Goal: Task Accomplishment & Management: Use online tool/utility

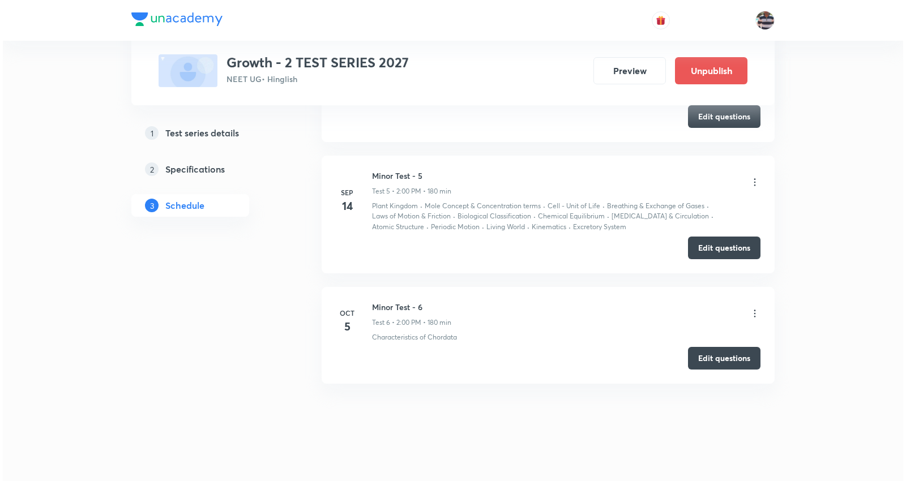
scroll to position [1288, 0]
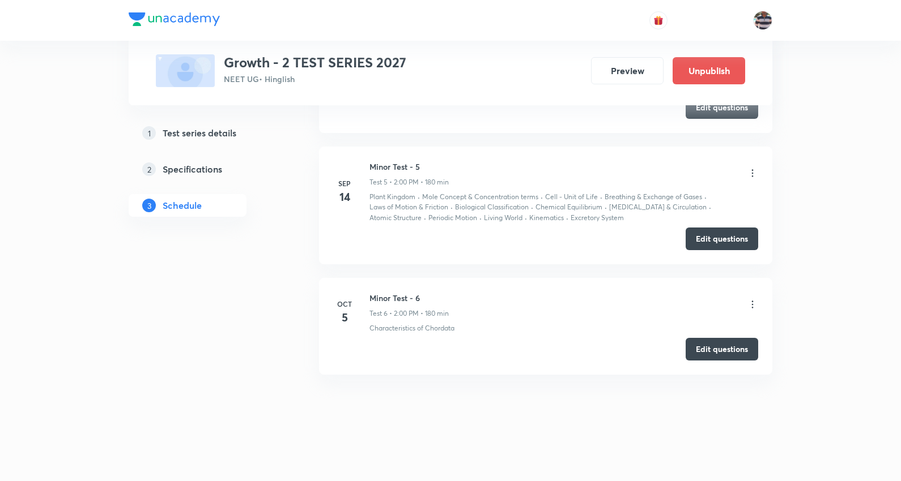
click at [753, 303] on icon at bounding box center [752, 304] width 11 height 11
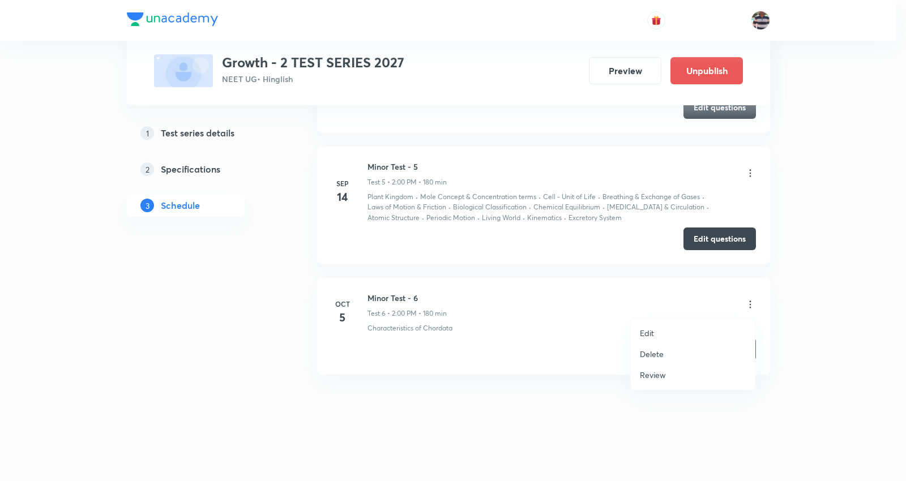
click at [654, 330] on p "Edit" at bounding box center [647, 333] width 14 height 12
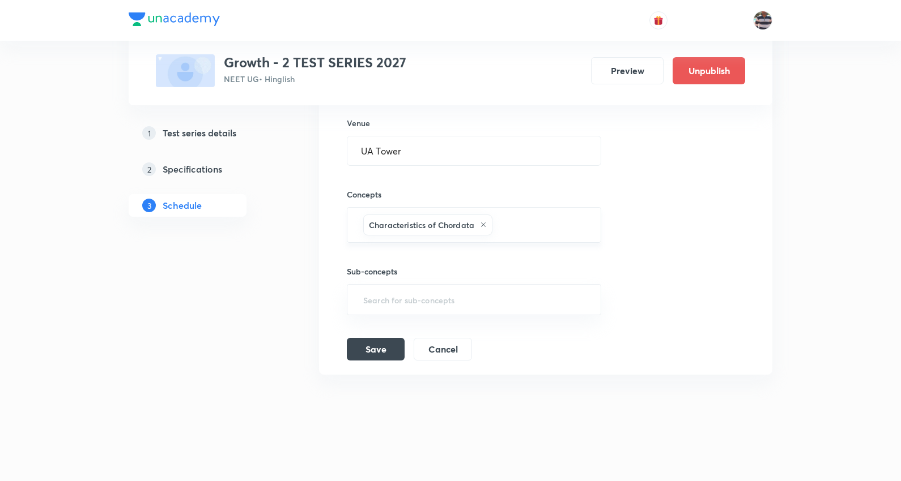
click at [480, 225] on icon at bounding box center [483, 224] width 7 height 7
click at [484, 221] on input "text" at bounding box center [474, 227] width 226 height 21
type input "kine"
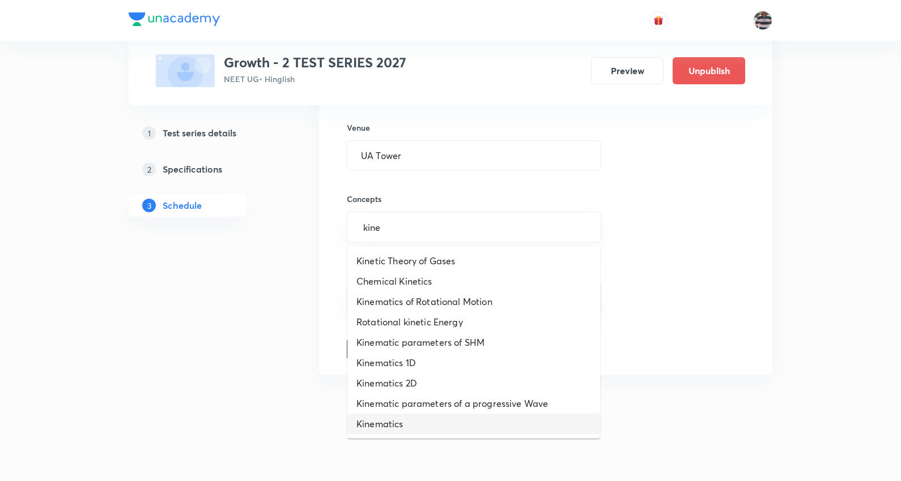
click at [412, 421] on li "Kinematics" at bounding box center [473, 424] width 253 height 20
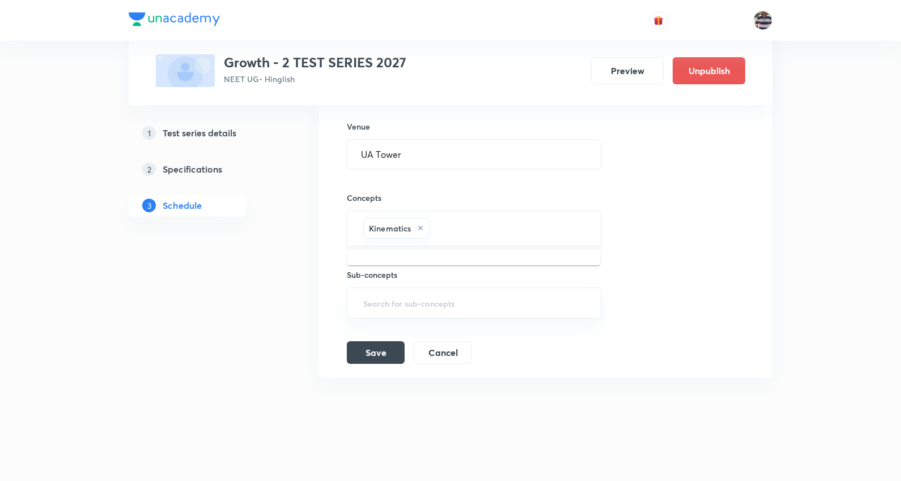
click at [463, 224] on input "text" at bounding box center [509, 228] width 155 height 21
type input "frict"
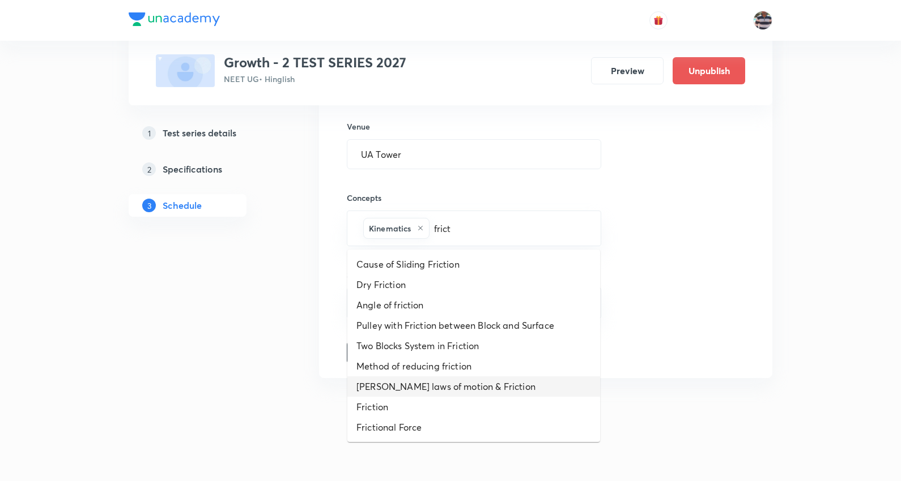
click at [450, 385] on li "[PERSON_NAME] laws of motion & Friction" at bounding box center [473, 387] width 253 height 20
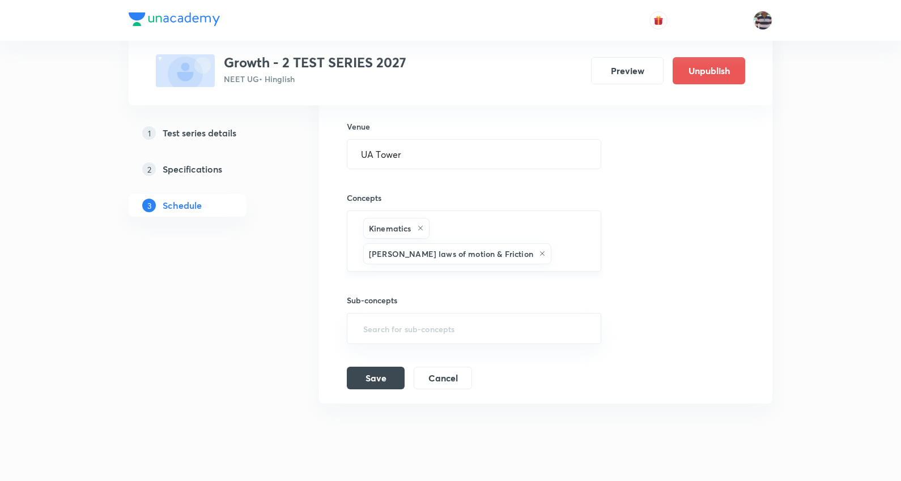
click at [553, 250] on input "text" at bounding box center [569, 254] width 33 height 21
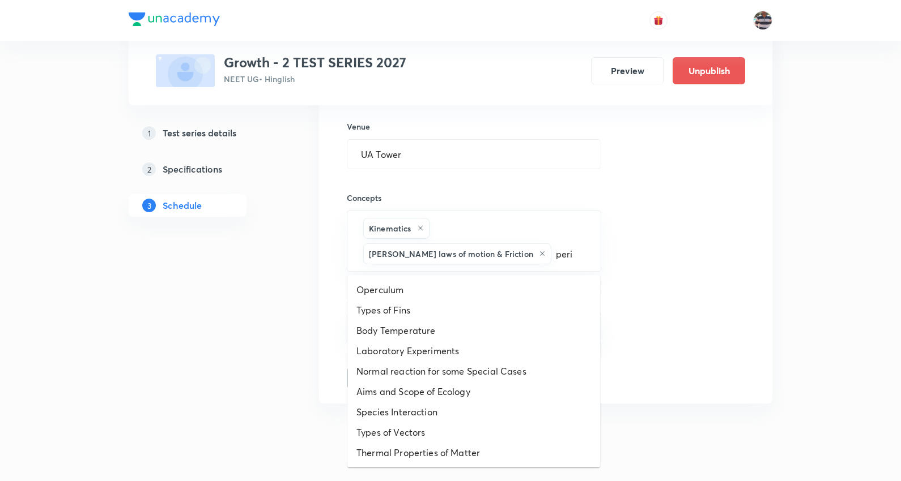
type input "perio"
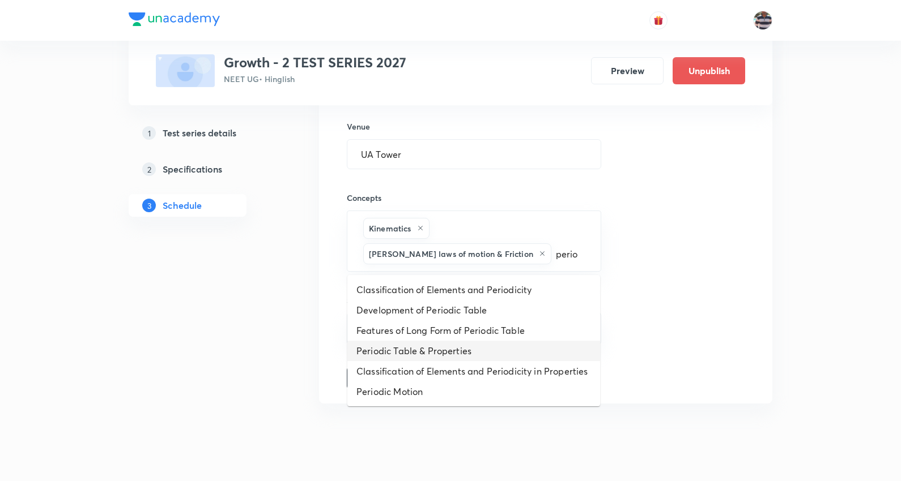
click at [418, 352] on li "Periodic Table & Properties" at bounding box center [473, 351] width 253 height 20
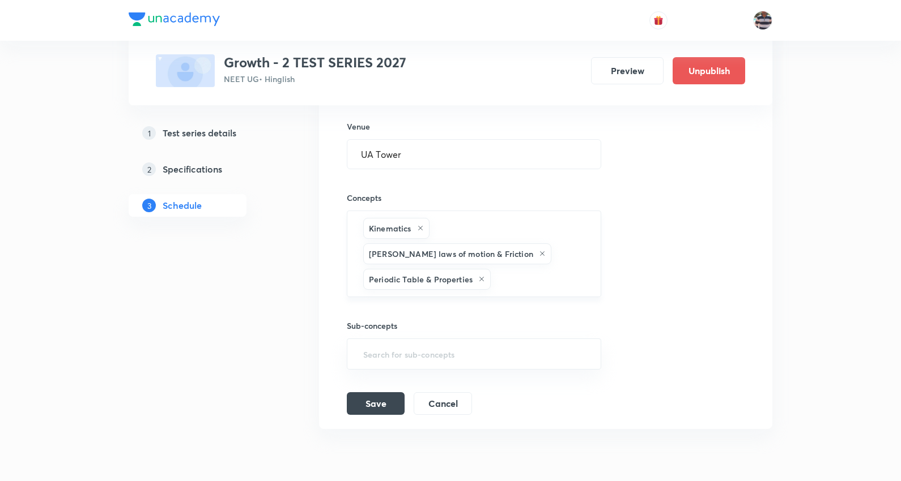
click at [519, 280] on input "text" at bounding box center [540, 279] width 94 height 21
type input "mole"
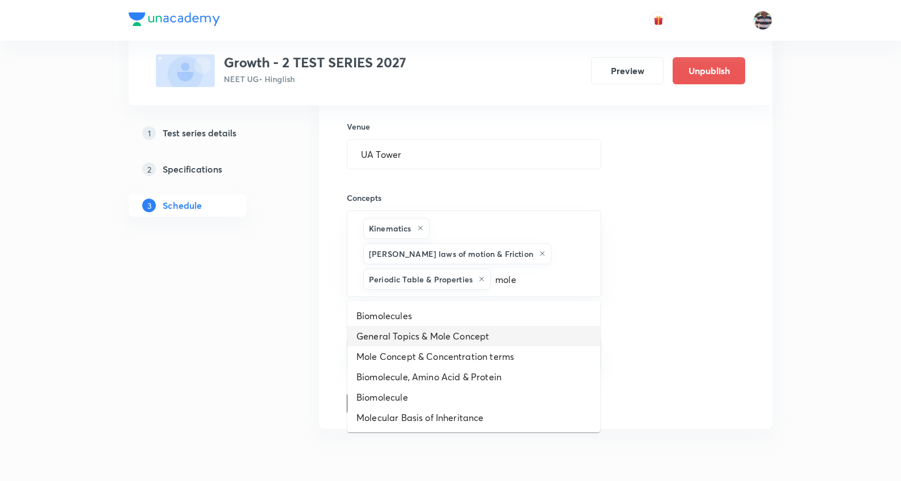
click at [437, 334] on li "General Topics & Mole Concept" at bounding box center [473, 336] width 253 height 20
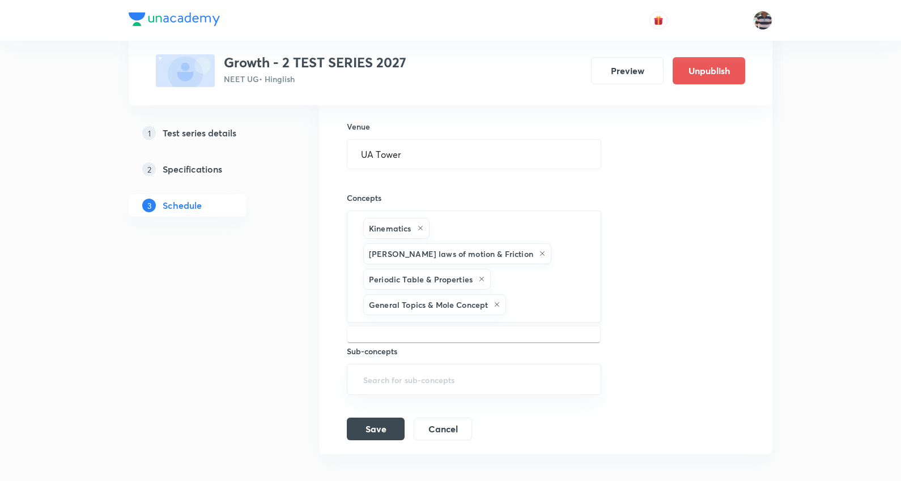
click at [516, 306] on input "text" at bounding box center [547, 305] width 78 height 21
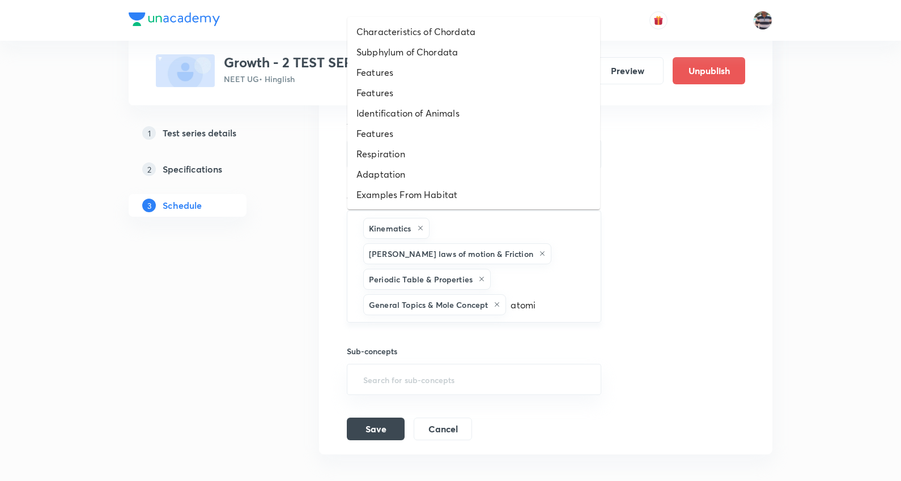
type input "atomic"
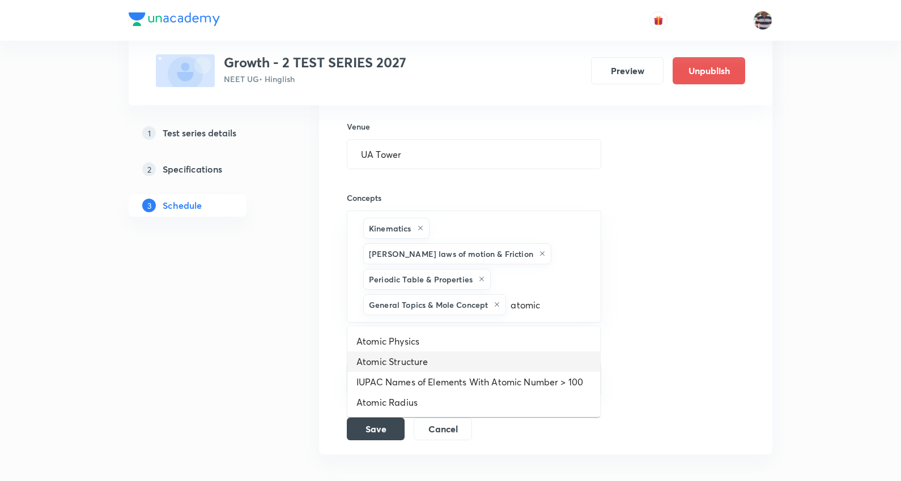
click at [410, 355] on li "Atomic Structure" at bounding box center [473, 362] width 253 height 20
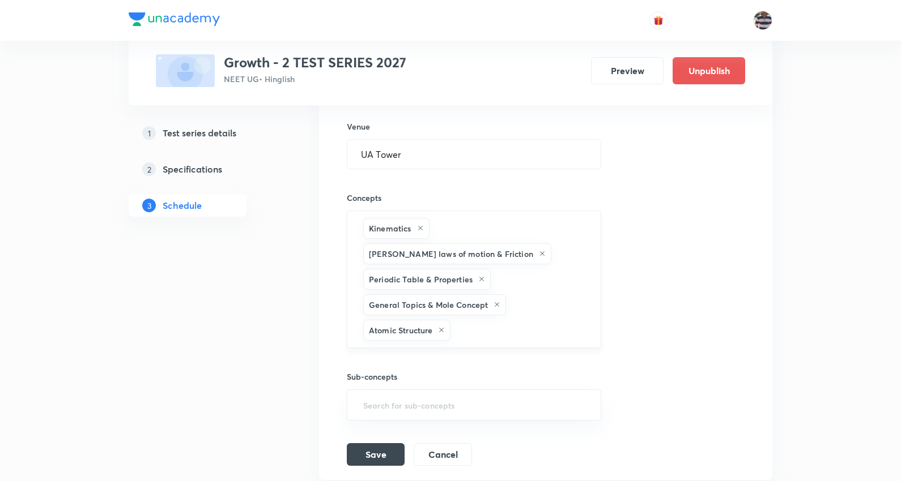
click at [464, 329] on input "text" at bounding box center [520, 330] width 134 height 21
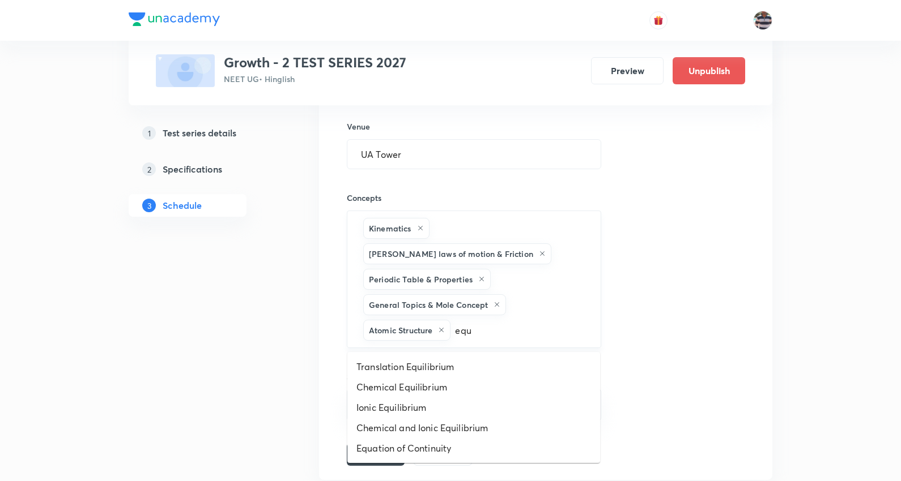
type input "equi"
click at [414, 382] on li "Chemical Equilibrium" at bounding box center [473, 387] width 253 height 20
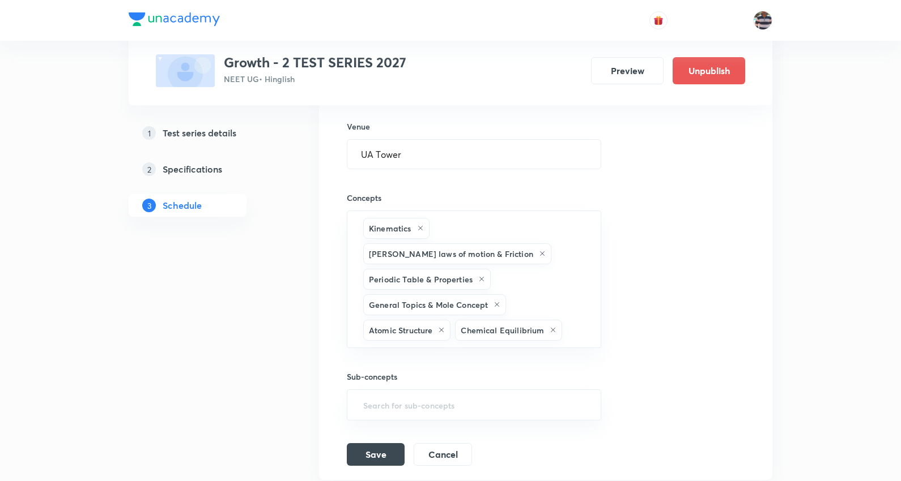
click at [498, 354] on div "Sub-concepts ​" at bounding box center [474, 384] width 254 height 73
click at [577, 334] on input "text" at bounding box center [575, 330] width 22 height 21
type input "unit"
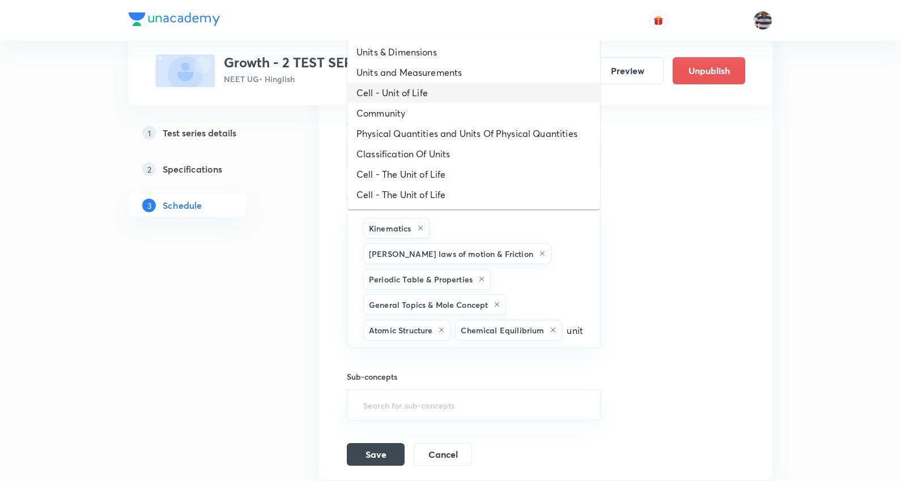
click at [423, 93] on li "Cell - Unit of Life" at bounding box center [473, 93] width 253 height 20
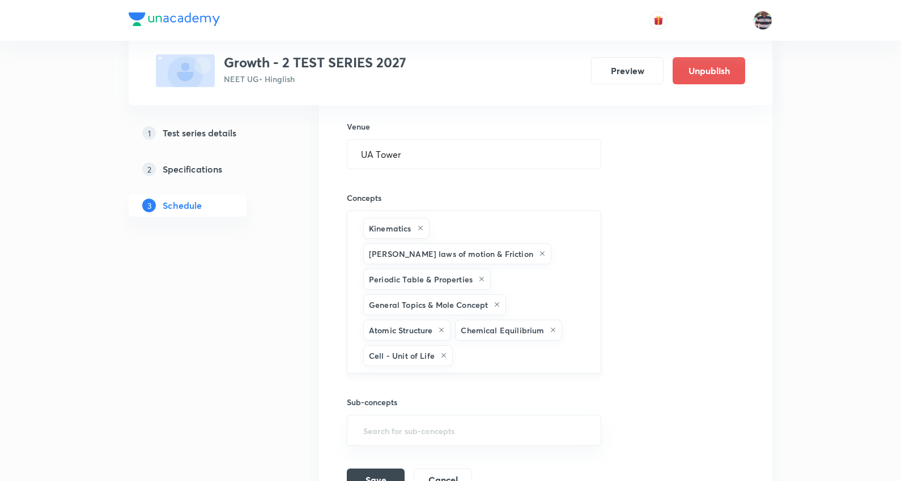
click at [479, 355] on input "text" at bounding box center [521, 356] width 132 height 21
type input "living"
click at [380, 397] on li "Living World" at bounding box center [473, 392] width 253 height 20
click at [536, 360] on input "text" at bounding box center [559, 356] width 56 height 21
type input "biolo"
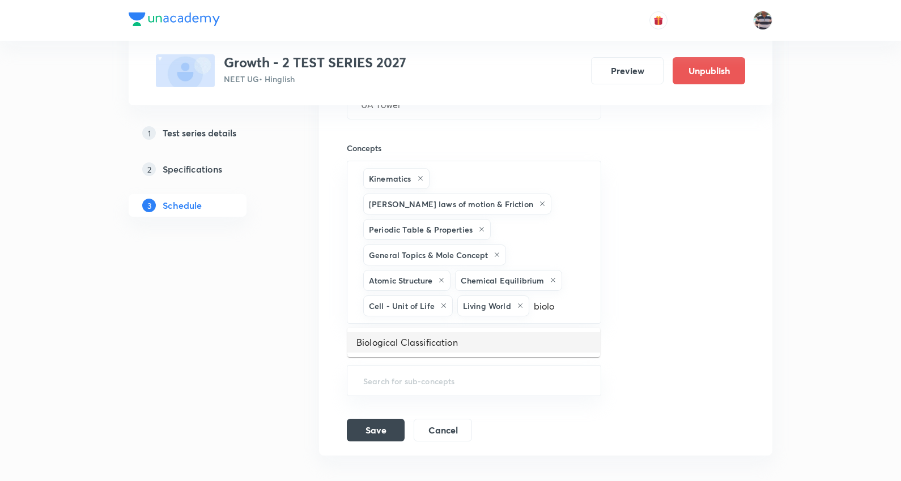
scroll to position [1295, 0]
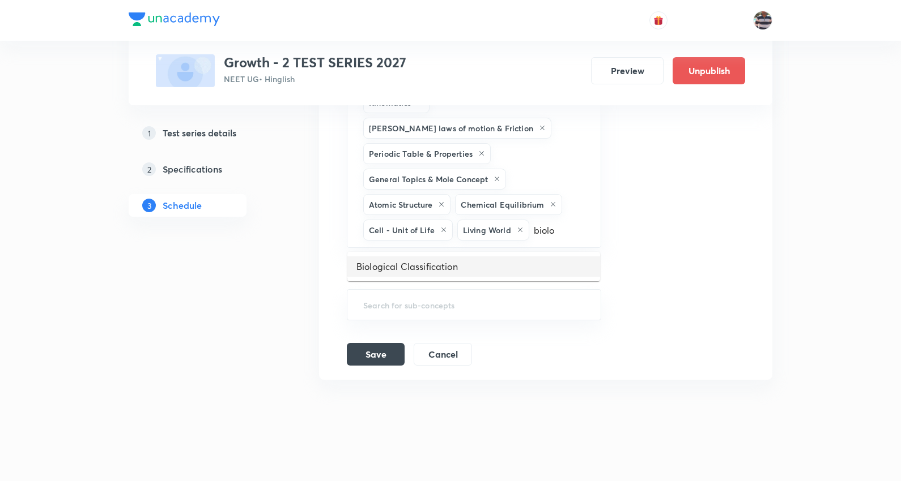
click at [430, 263] on li "Biological Classification" at bounding box center [473, 267] width 253 height 20
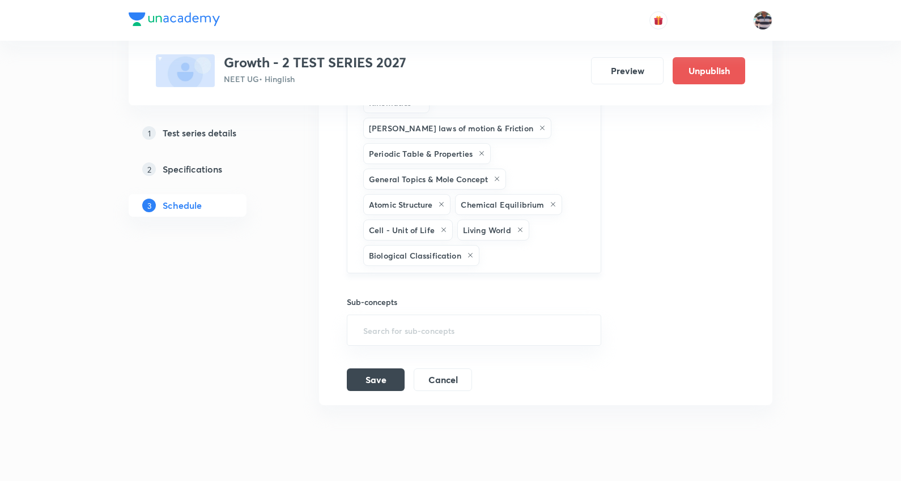
click at [496, 258] on input "text" at bounding box center [533, 255] width 105 height 21
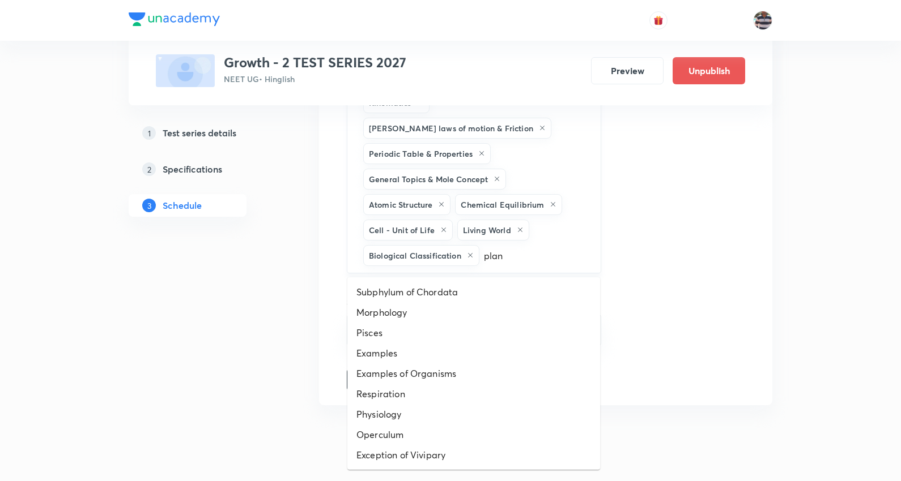
type input "plant"
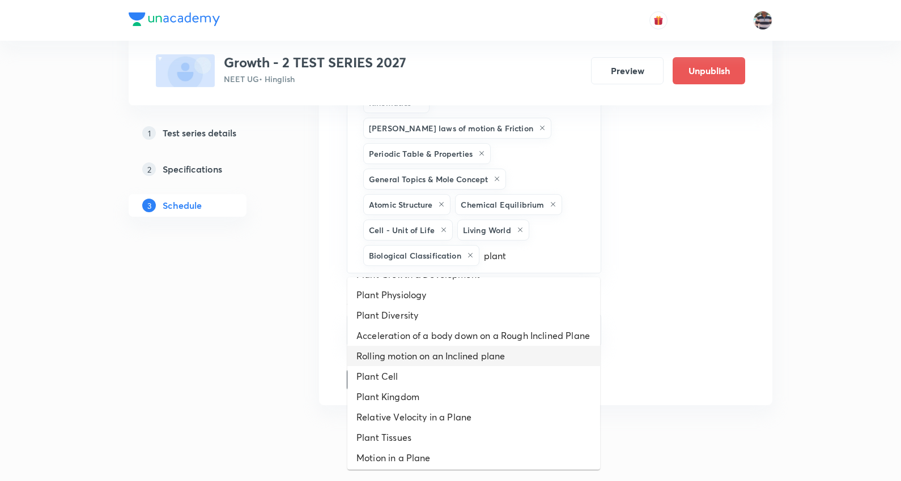
scroll to position [115, 0]
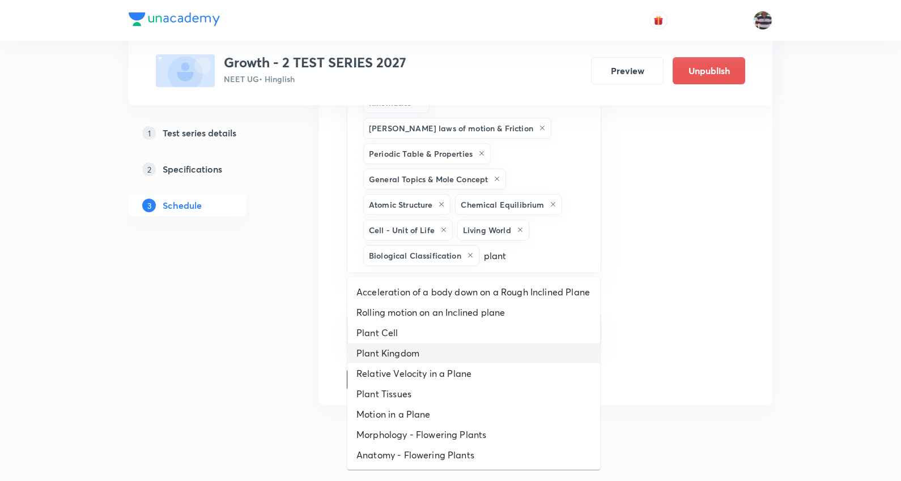
click at [403, 352] on li "Plant Kingdom" at bounding box center [473, 353] width 253 height 20
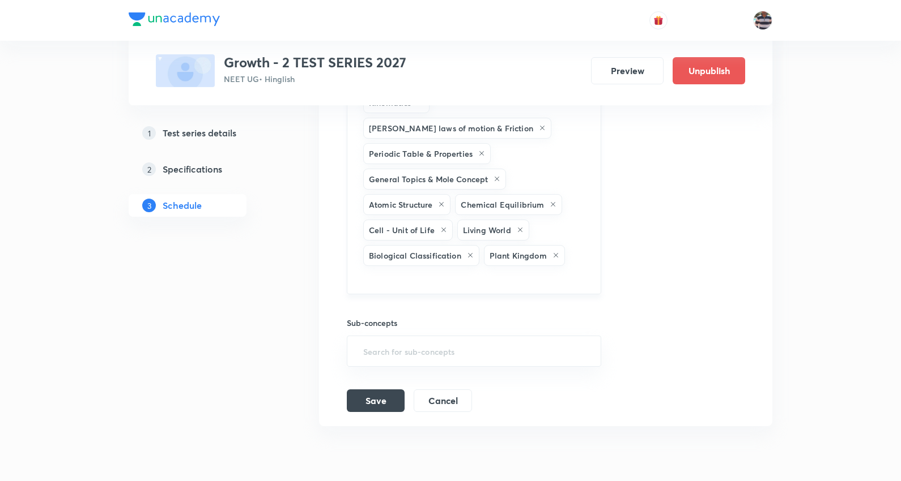
click at [595, 258] on div "Kinematics [PERSON_NAME] laws of motion & Friction Periodic Table & Properties …" at bounding box center [474, 190] width 254 height 210
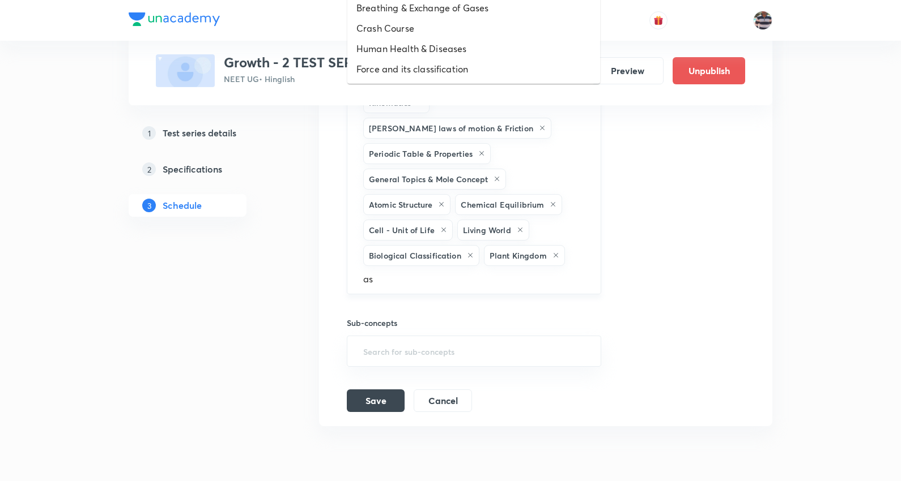
type input "a"
type input "gases"
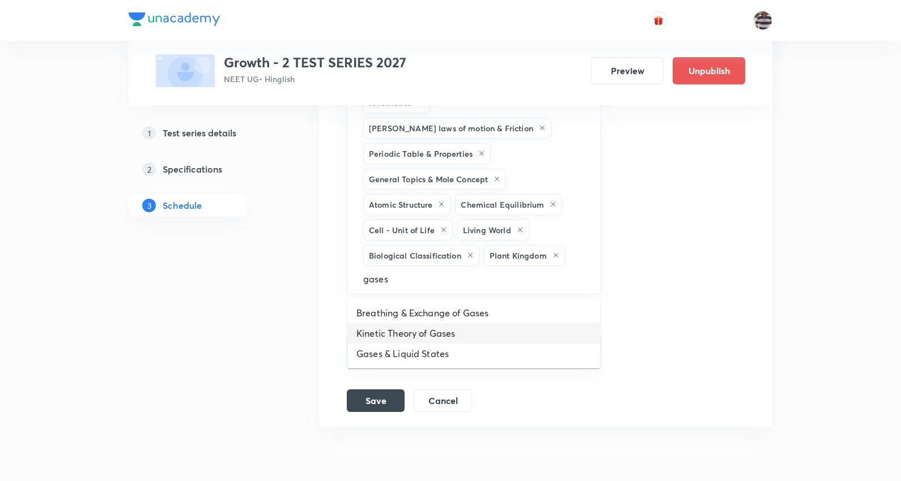
click at [408, 324] on li "Kinetic Theory of Gases" at bounding box center [473, 333] width 253 height 20
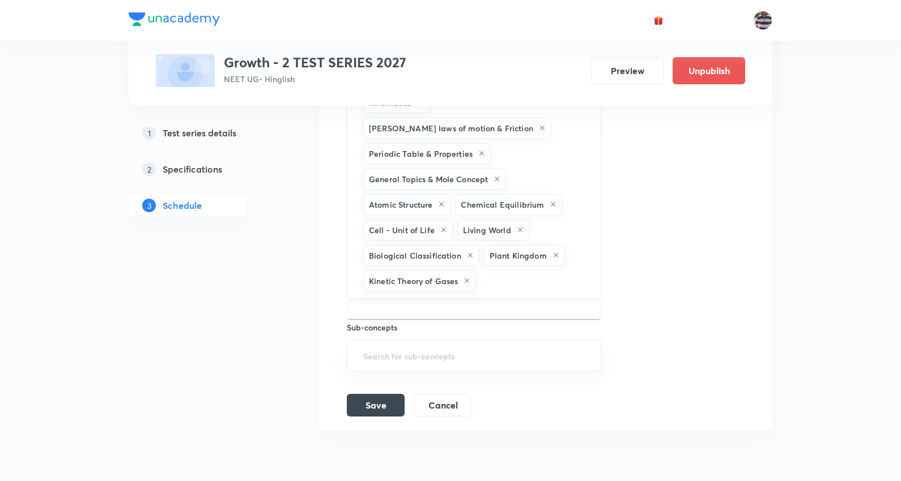
click at [527, 289] on input "text" at bounding box center [532, 281] width 108 height 21
type input "body"
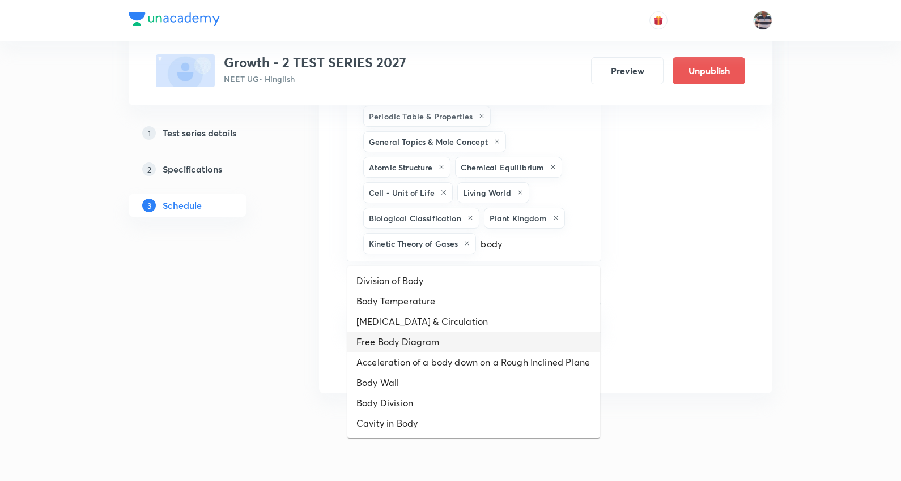
scroll to position [1353, 0]
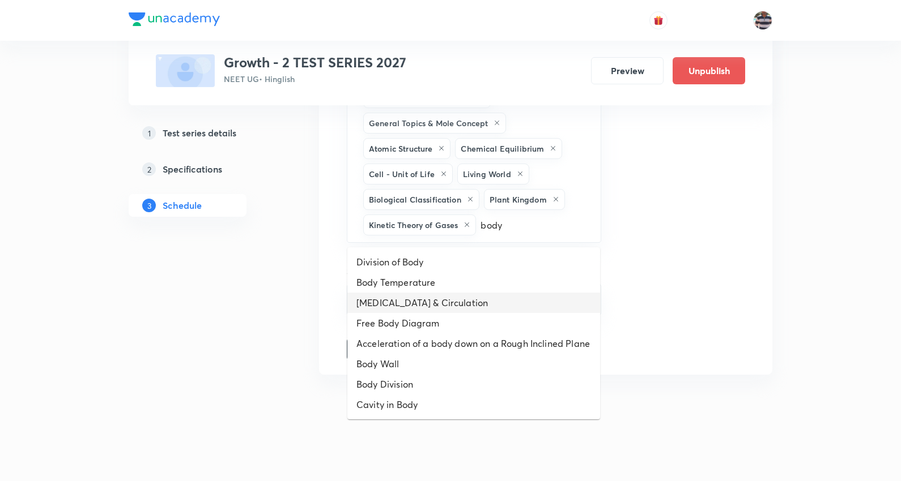
click at [428, 301] on li "[MEDICAL_DATA] & Circulation" at bounding box center [473, 303] width 253 height 20
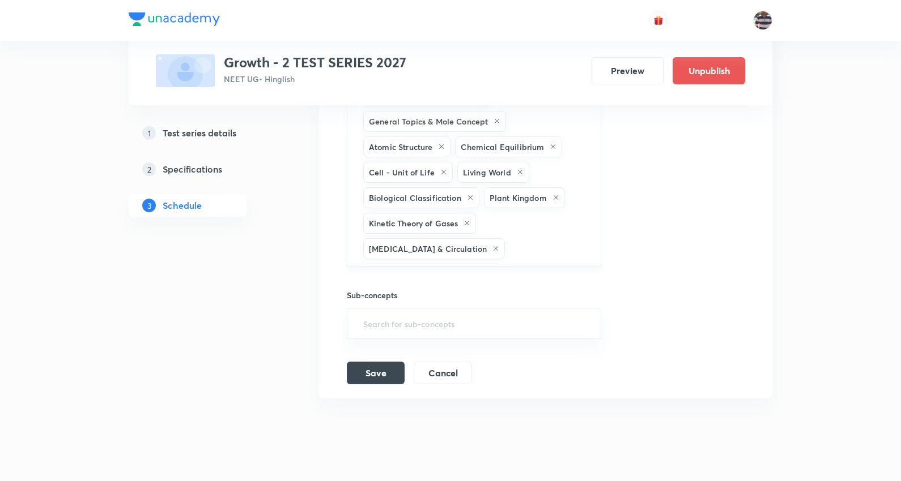
click at [484, 251] on div "Kinematics [PERSON_NAME] laws of motion & Friction Periodic Table & Properties …" at bounding box center [474, 147] width 254 height 240
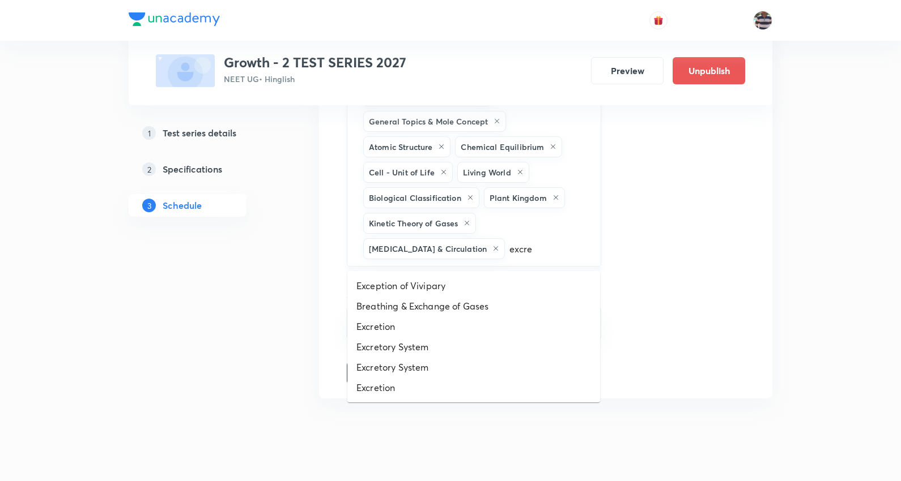
type input "excret"
click at [421, 306] on li "Excretory System" at bounding box center [473, 306] width 253 height 20
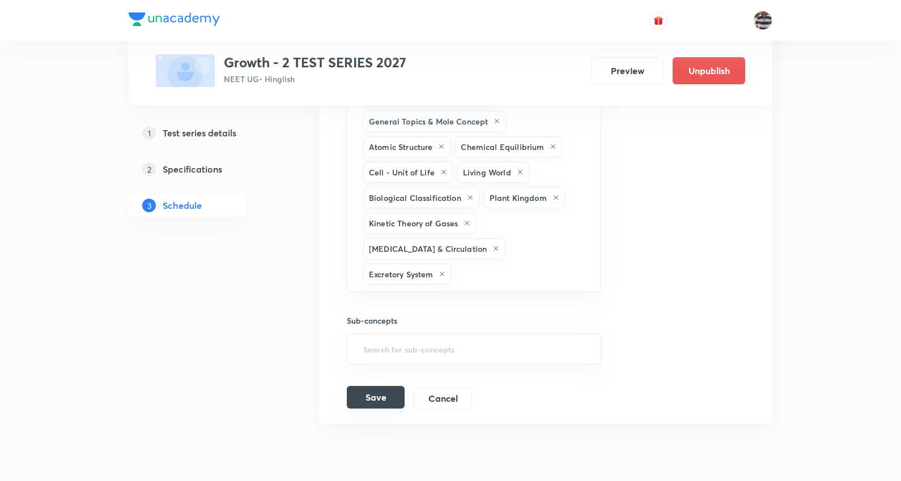
click at [384, 392] on button "Save" at bounding box center [376, 397] width 58 height 23
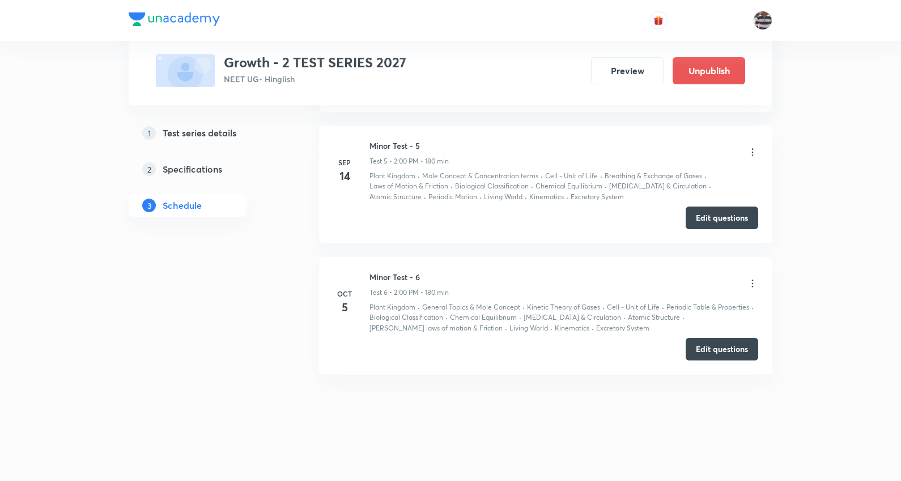
scroll to position [643, 0]
